Goal: Information Seeking & Learning: Find specific fact

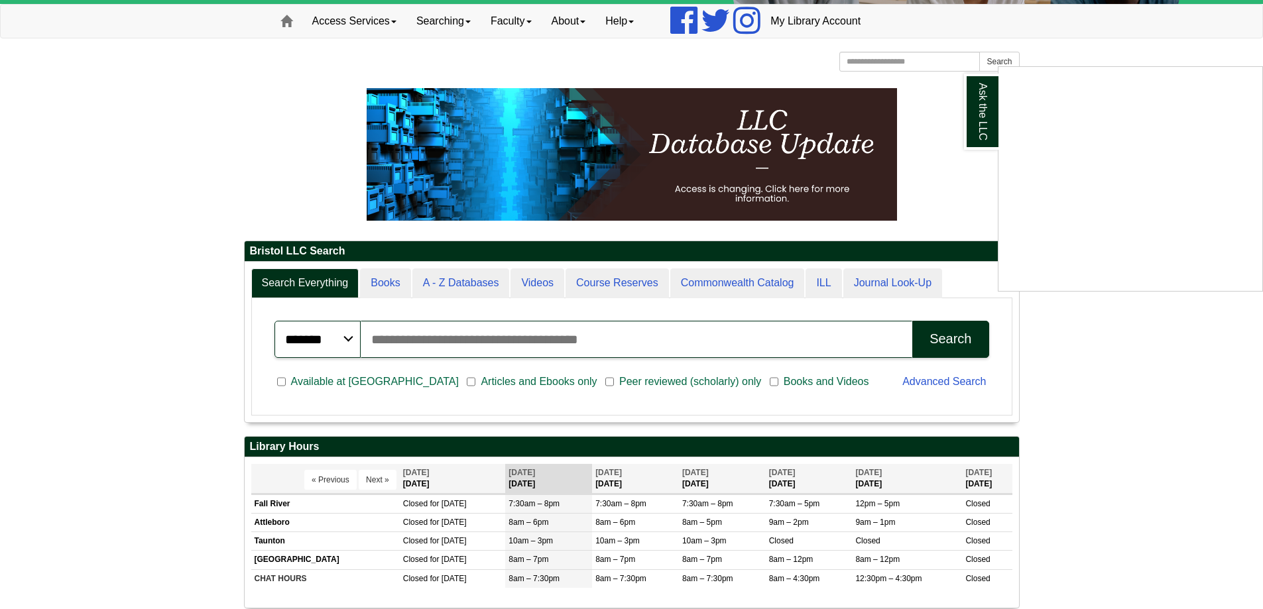
scroll to position [133, 0]
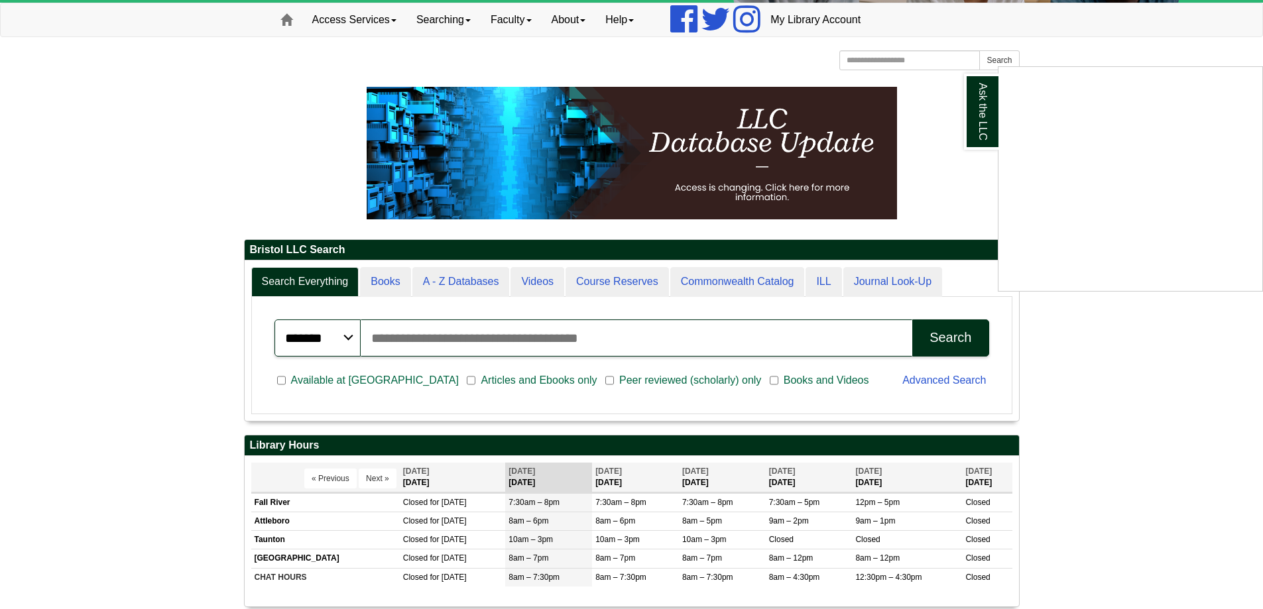
click at [1079, 378] on div "Ask the LLC" at bounding box center [631, 304] width 1263 height 609
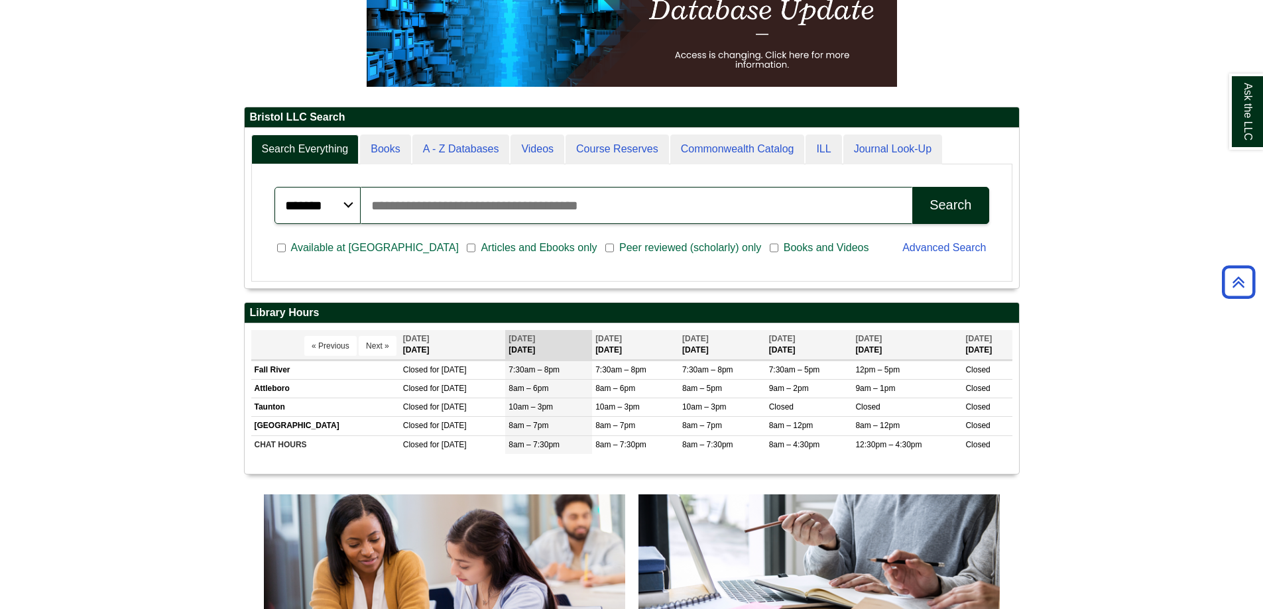
scroll to position [160, 774]
click at [273, 369] on td "Fall River" at bounding box center [325, 370] width 149 height 19
click at [357, 371] on td "Fall River" at bounding box center [325, 370] width 149 height 19
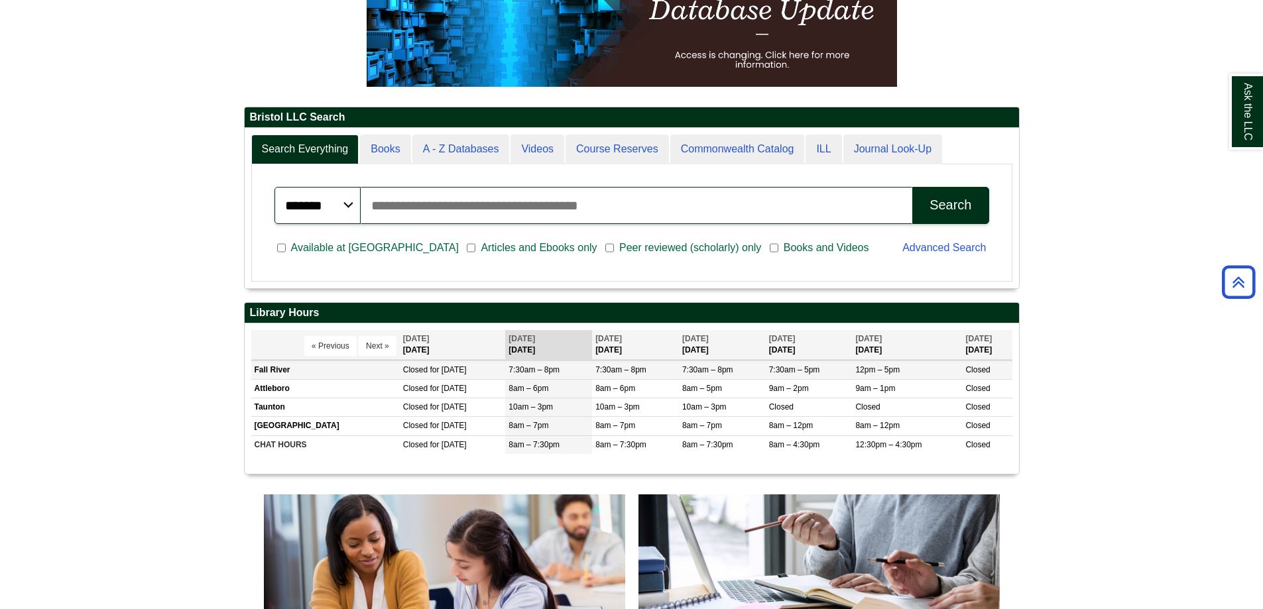
click at [357, 371] on td "Fall River" at bounding box center [325, 370] width 149 height 19
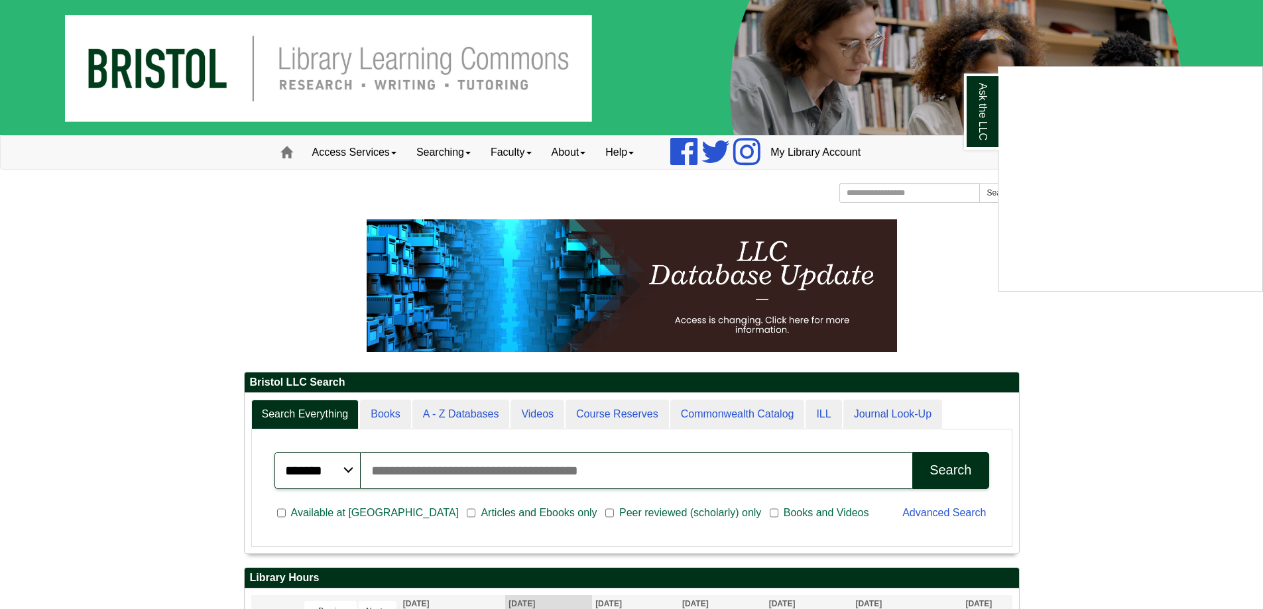
click at [918, 196] on div "Ask the LLC" at bounding box center [631, 304] width 1263 height 609
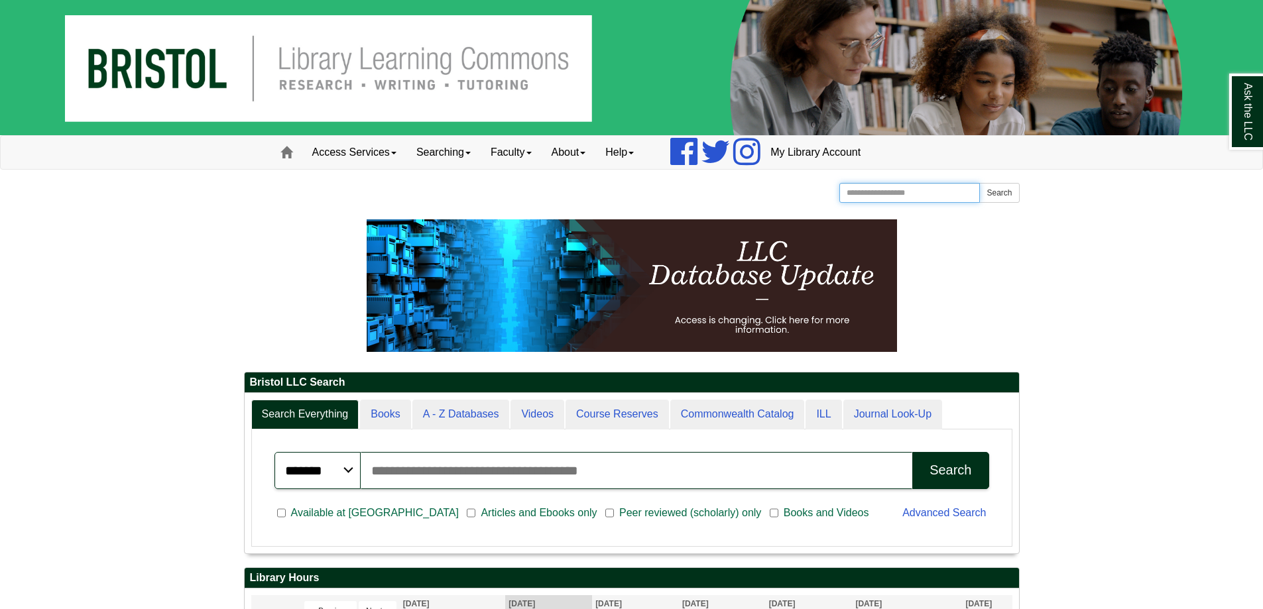
click at [908, 197] on input "Search the Website" at bounding box center [909, 193] width 141 height 20
type input "**********"
click at [979, 183] on button "Search" at bounding box center [999, 193] width 40 height 20
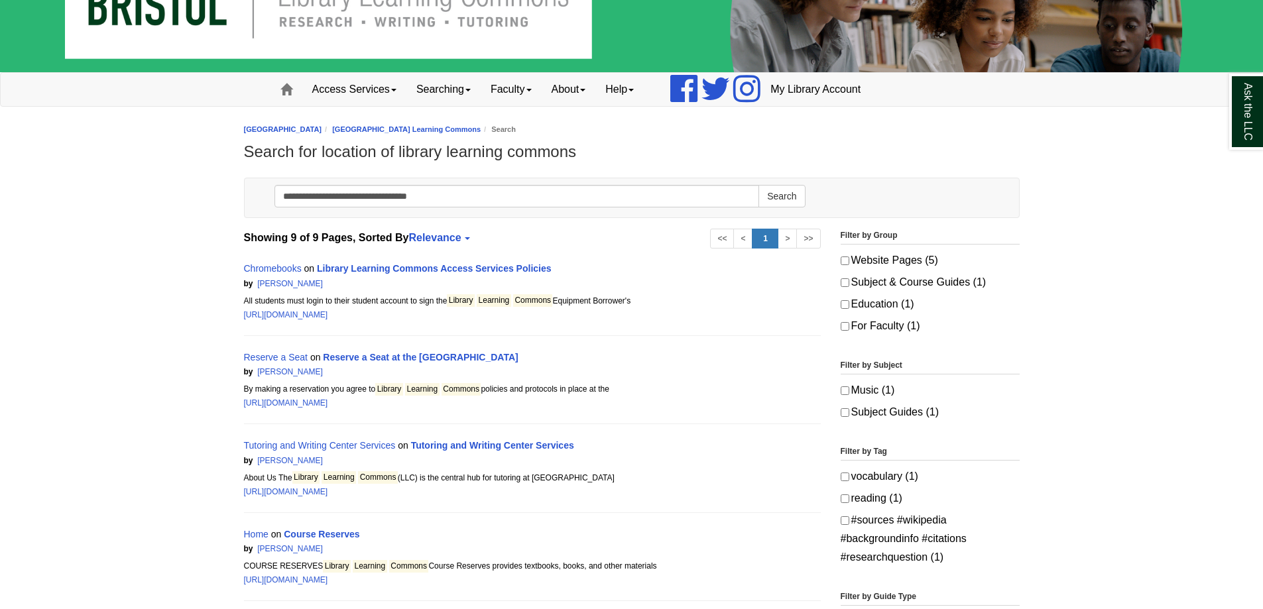
scroll to position [66, 0]
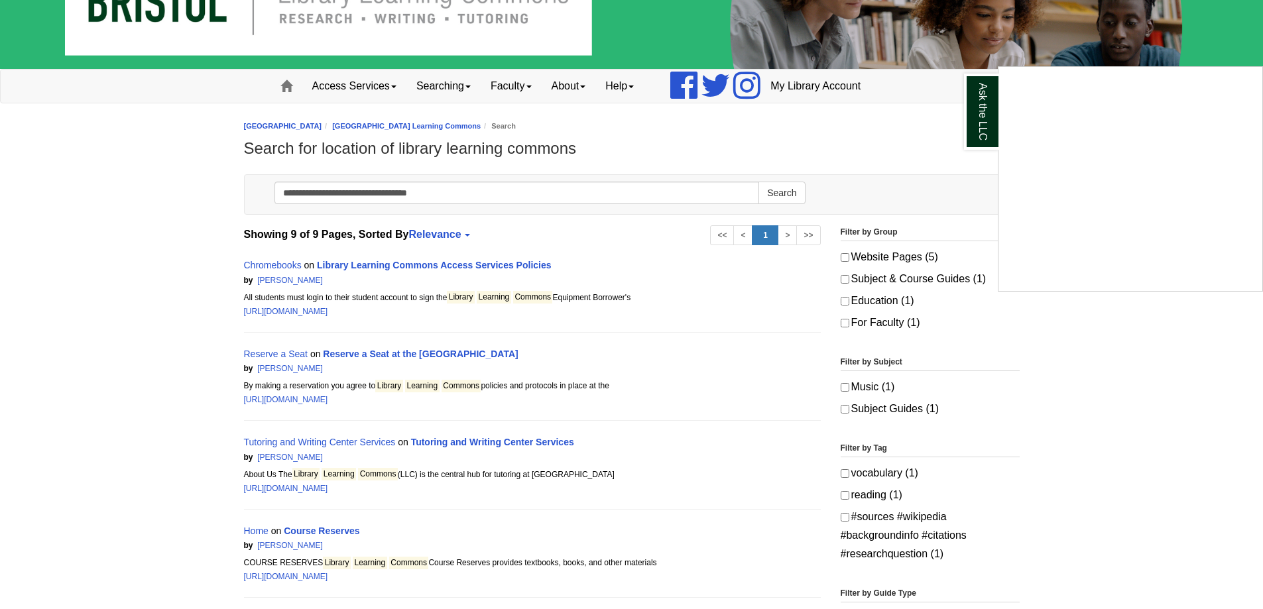
click at [412, 269] on div "Ask the LLC" at bounding box center [631, 304] width 1263 height 609
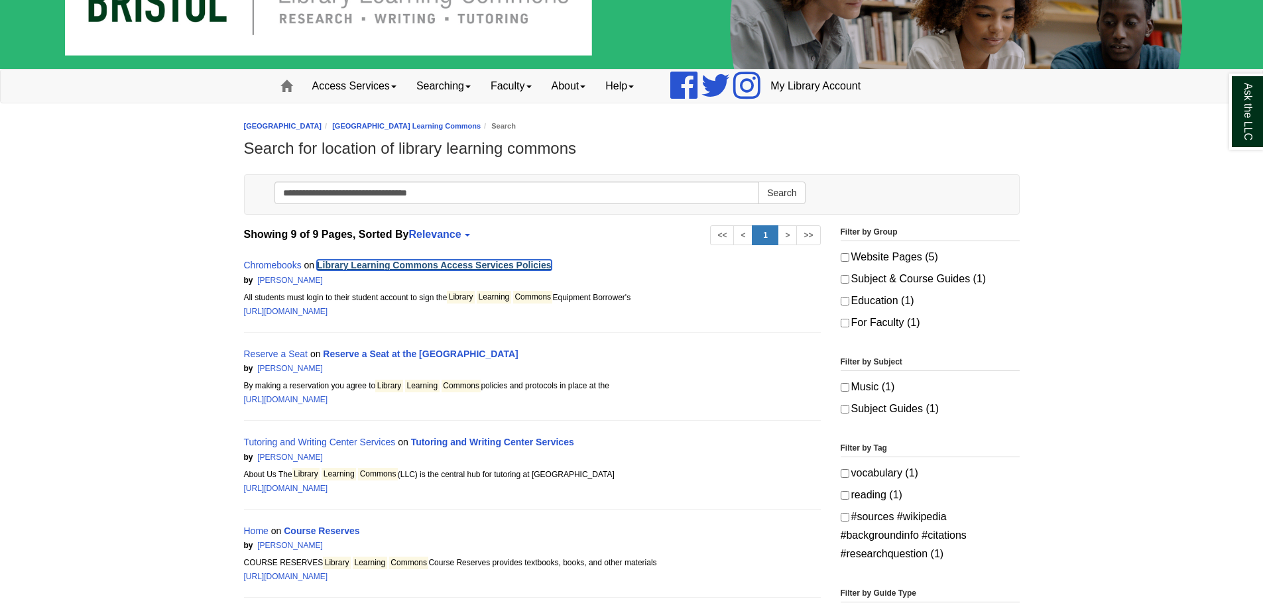
click at [356, 267] on link "Library Learning Commons Access Services Policies" at bounding box center [434, 265] width 235 height 11
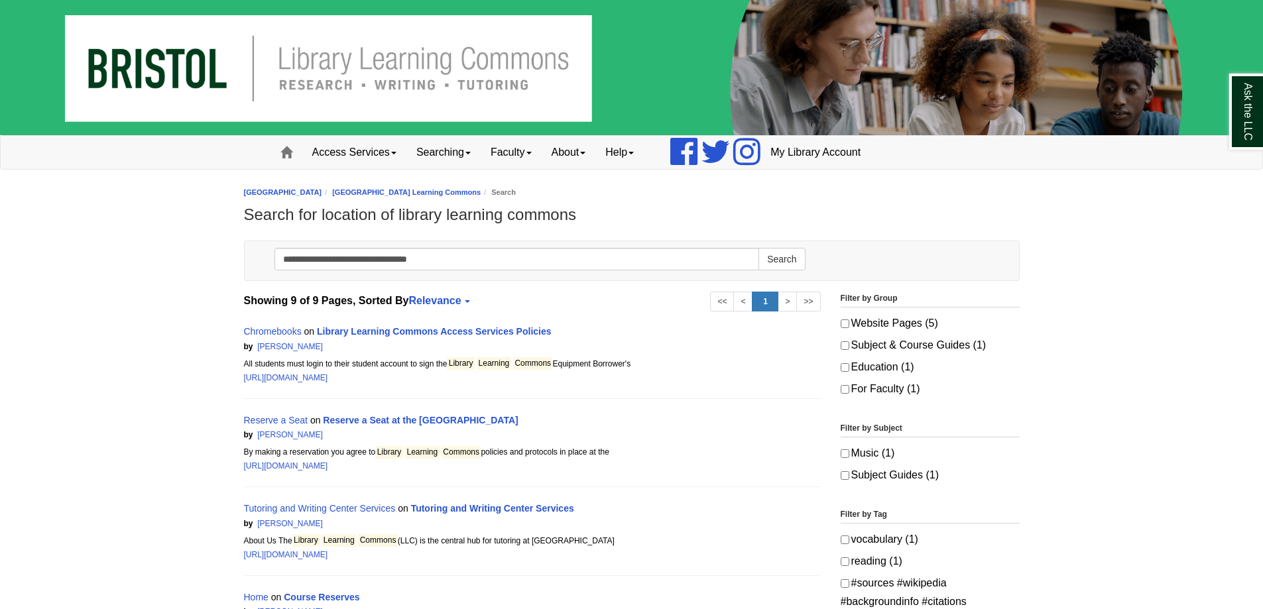
scroll to position [66, 0]
